Goal: Transaction & Acquisition: Book appointment/travel/reservation

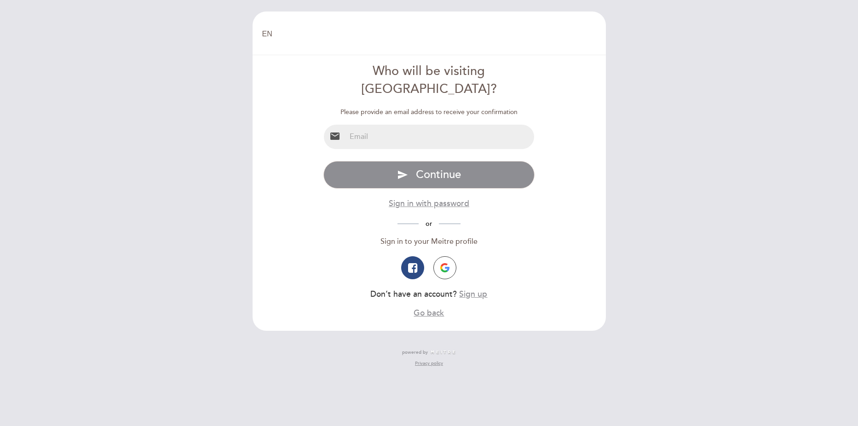
click at [452, 125] on input "email" at bounding box center [440, 137] width 188 height 24
type input "[EMAIL_ADDRESS][DOMAIN_NAME]"
click at [446, 125] on input "[EMAIL_ADDRESS][DOMAIN_NAME]" at bounding box center [440, 137] width 188 height 24
click at [518, 81] on form "Who will be visiting [GEOGRAPHIC_DATA]? Please provide an email address to rece…" at bounding box center [429, 191] width 340 height 256
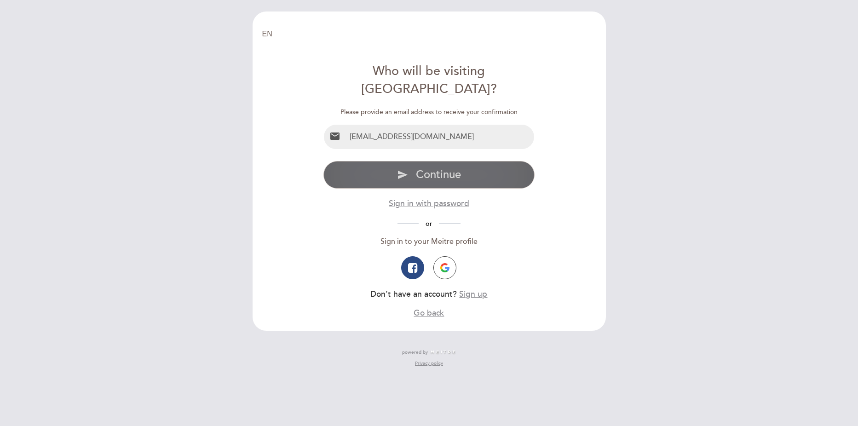
click at [462, 161] on button "send Continue" at bounding box center [428, 175] width 211 height 28
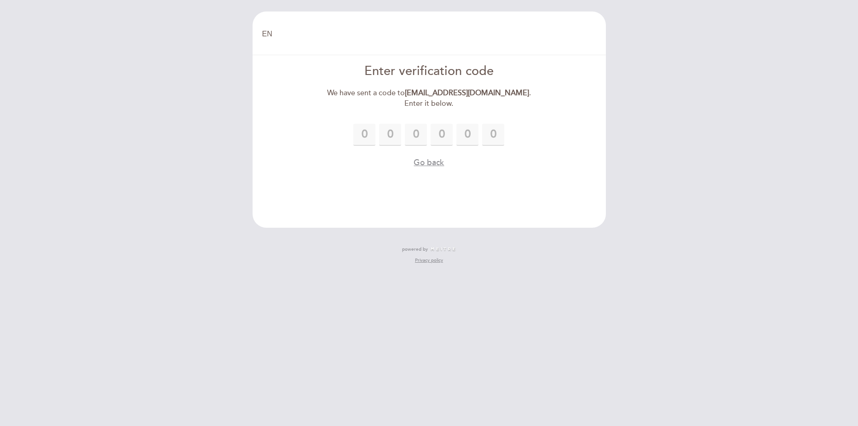
type input "5"
type input "8"
type input "2"
type input "3"
type input "6"
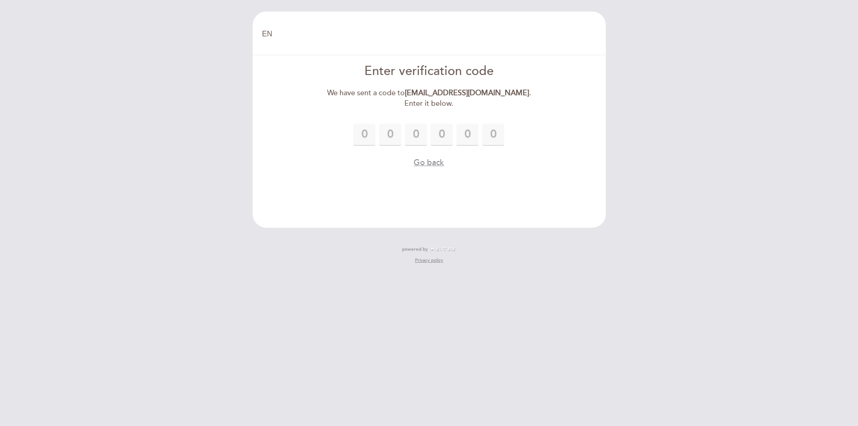
type input "7"
click at [596, 146] on form "Enter verification code We have sent a code to [EMAIL_ADDRESS][DOMAIN_NAME] . E…" at bounding box center [429, 116] width 340 height 106
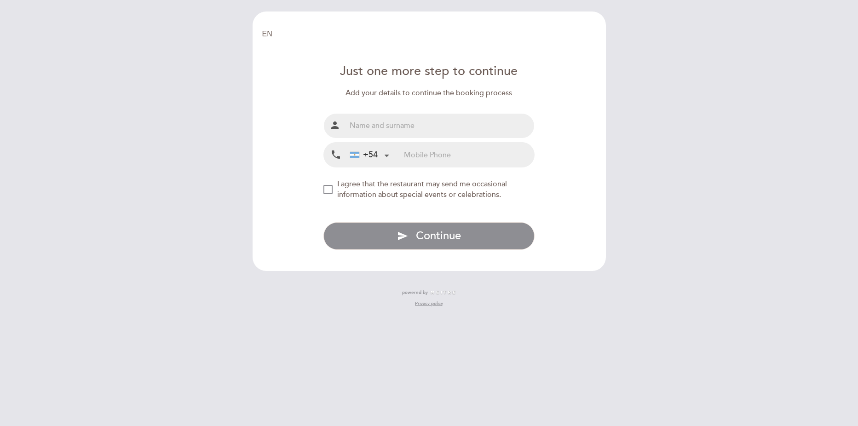
click at [484, 129] on input "text" at bounding box center [440, 126] width 188 height 24
type input "[PERSON_NAME]"
click at [459, 154] on input "tel" at bounding box center [469, 155] width 130 height 24
type input "3515074048"
click at [350, 190] on span "I agree that the restaurant may send me occasional information about special ev…" at bounding box center [422, 189] width 170 height 20
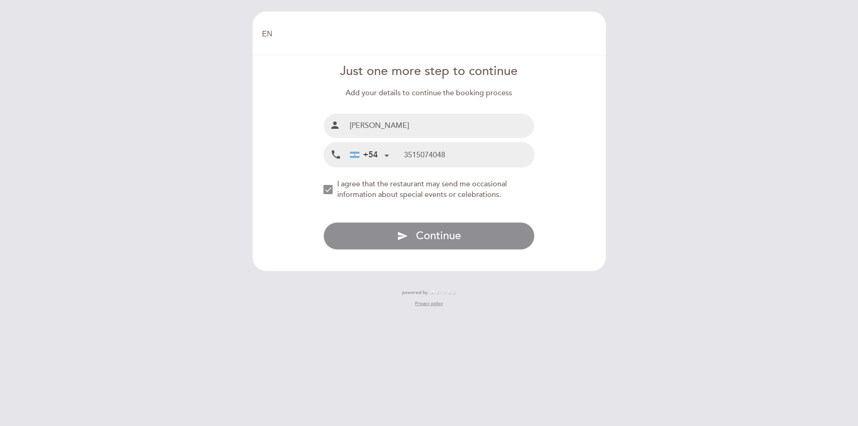
click at [383, 216] on div "Just one more step to continue Add your details to continue the booking process…" at bounding box center [428, 156] width 211 height 187
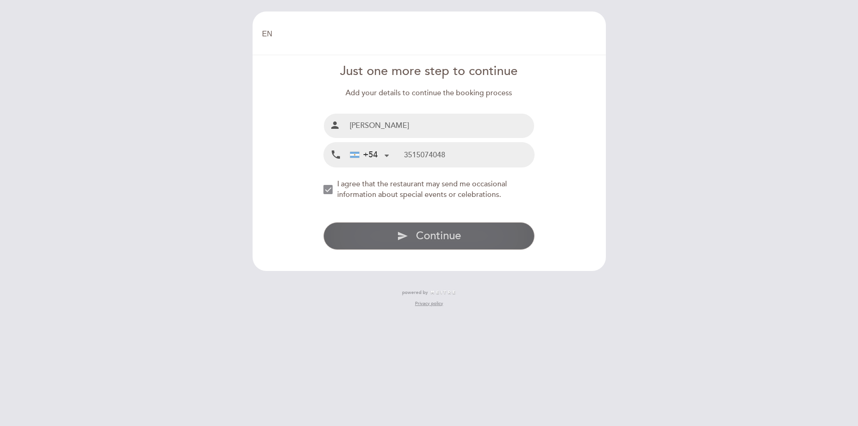
click at [381, 232] on button "send Continue" at bounding box center [428, 236] width 211 height 28
